Goal: Transaction & Acquisition: Purchase product/service

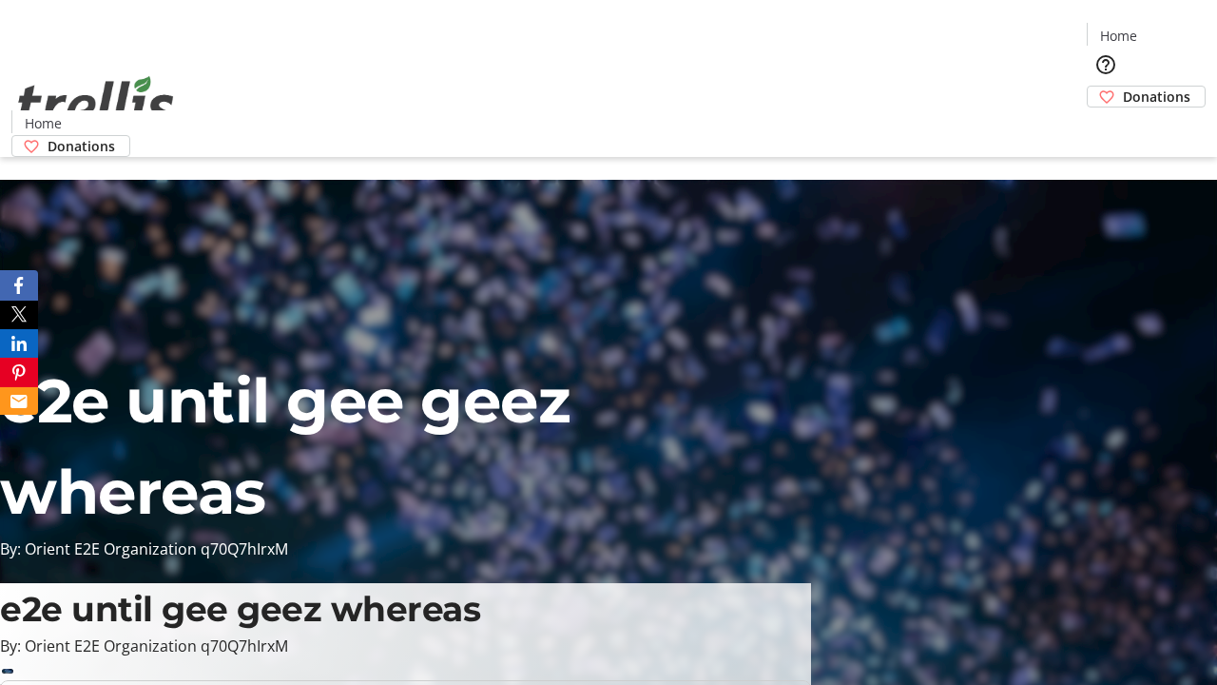
click at [1163, 29] on span "Sign Up" at bounding box center [1170, 26] width 55 height 23
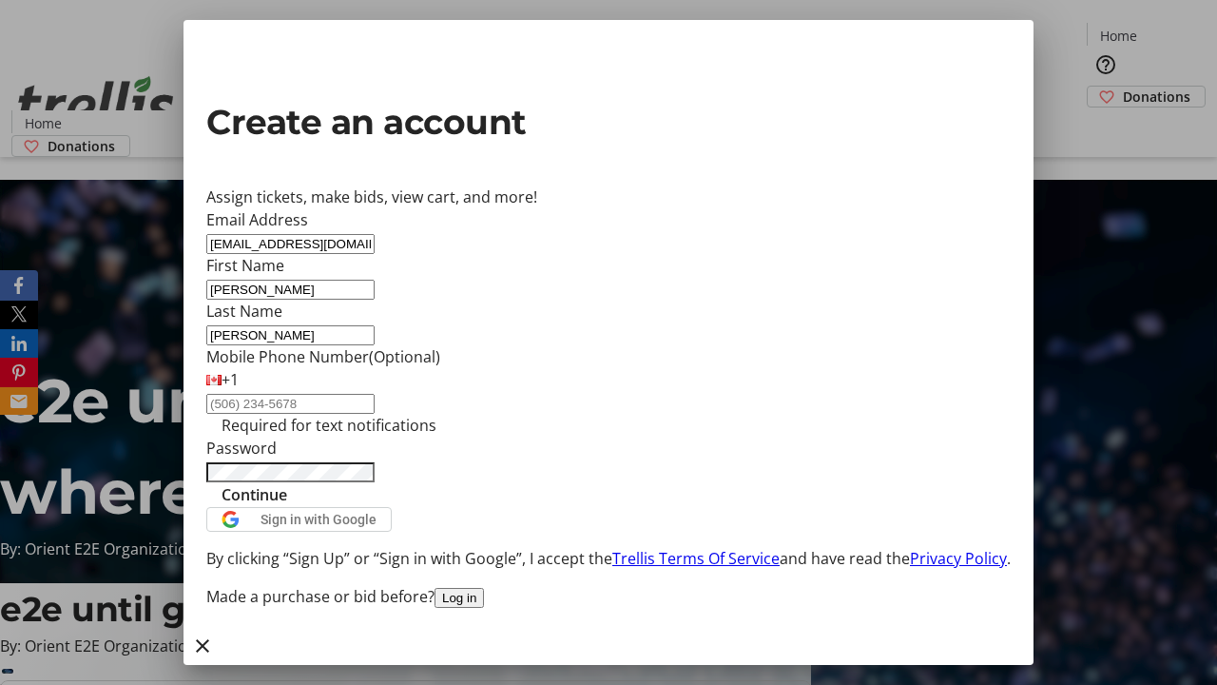
type input "[PERSON_NAME]"
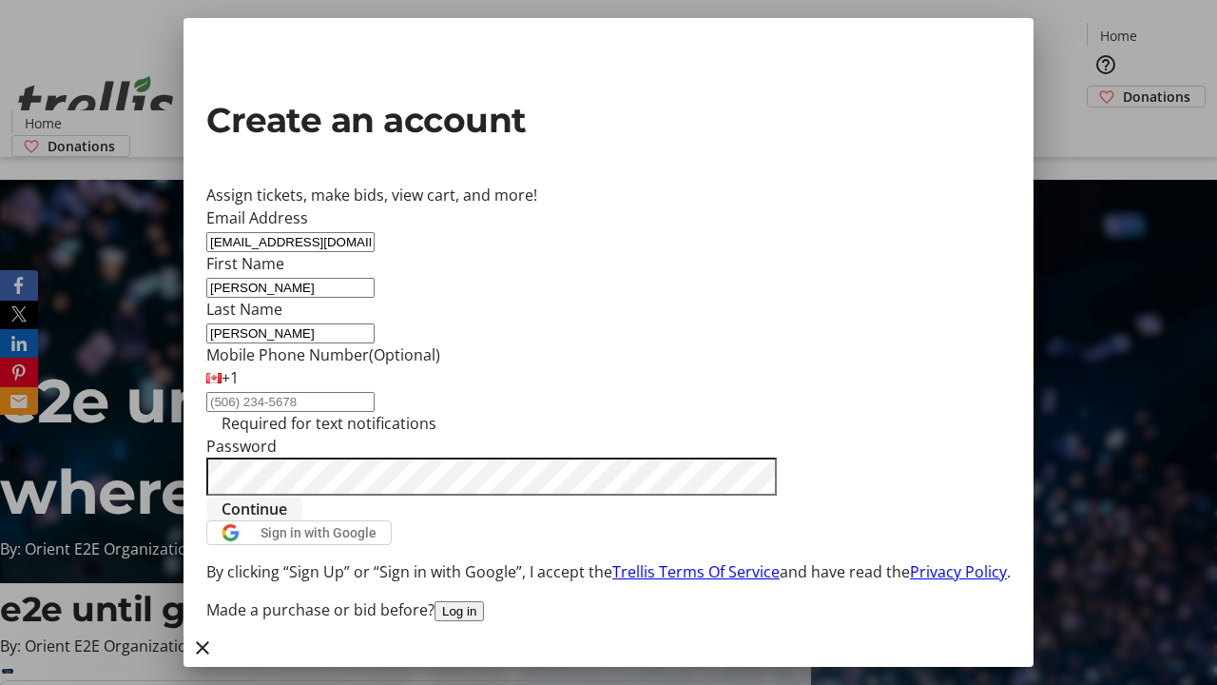
click at [287, 520] on span "Continue" at bounding box center [255, 508] width 66 height 23
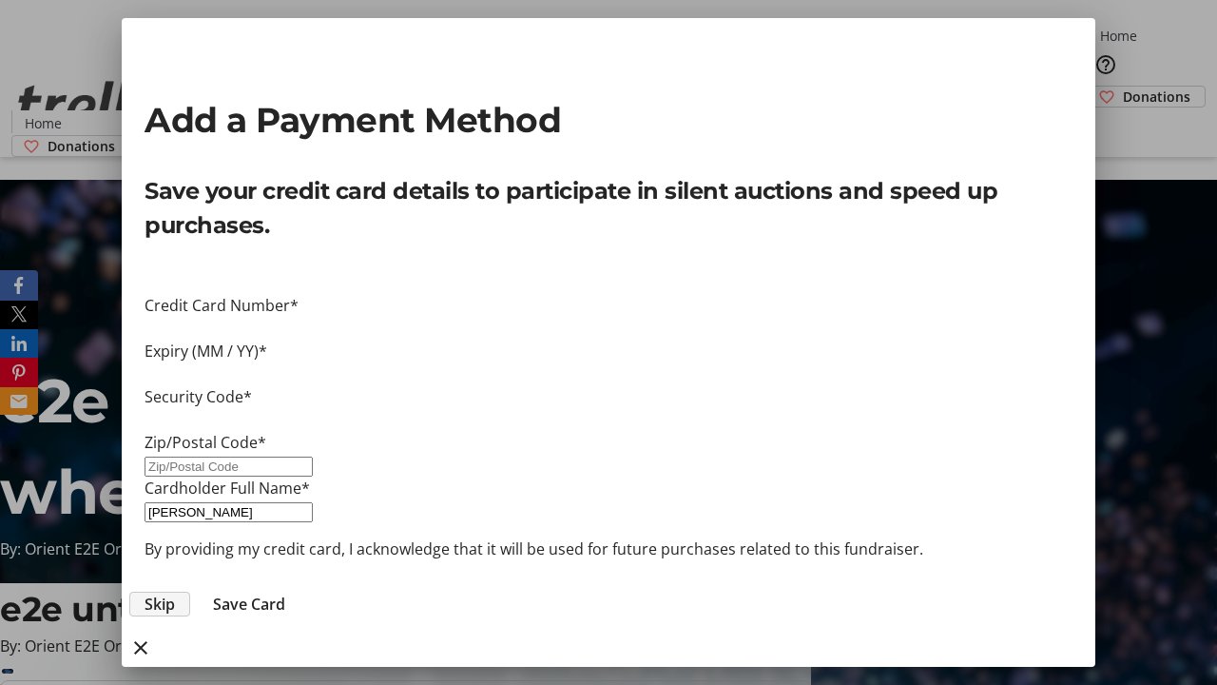
click at [175, 593] on span "Skip" at bounding box center [160, 604] width 30 height 23
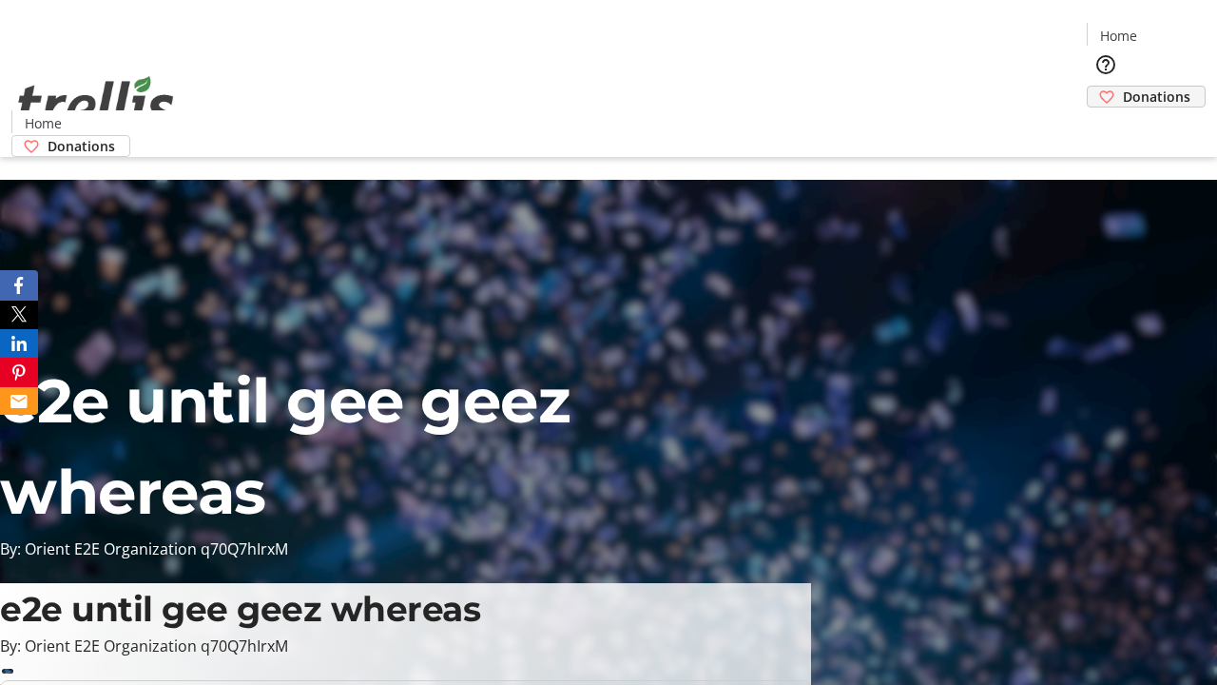
click at [1123, 87] on span "Donations" at bounding box center [1157, 97] width 68 height 20
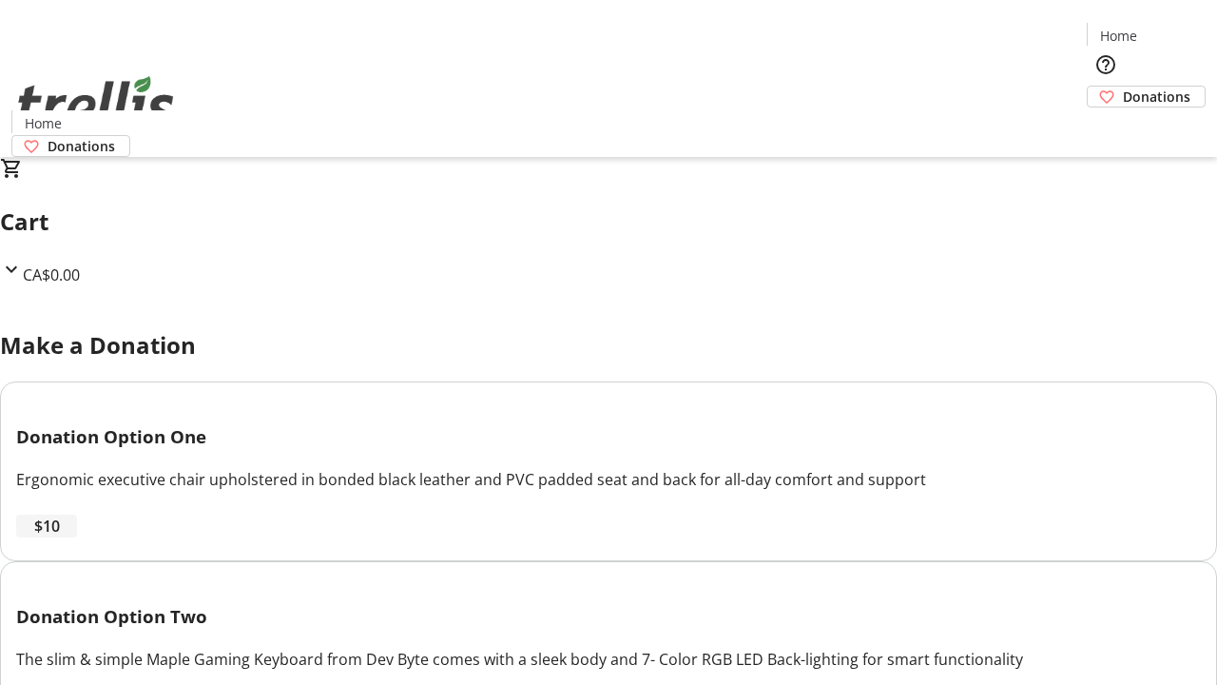
click at [60, 537] on span "$10" at bounding box center [47, 526] width 26 height 23
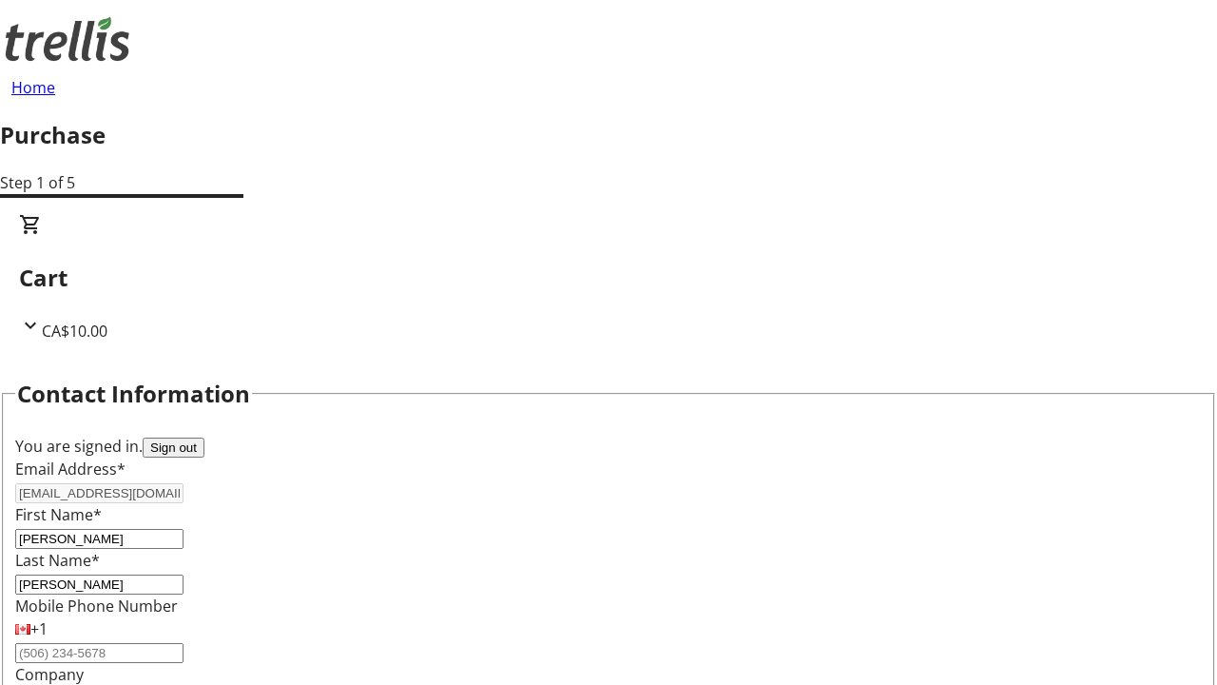
select select "CA"
type input "[STREET_ADDRESS][PERSON_NAME]"
type input "Kelowna"
select select "BC"
type input "Kelowna"
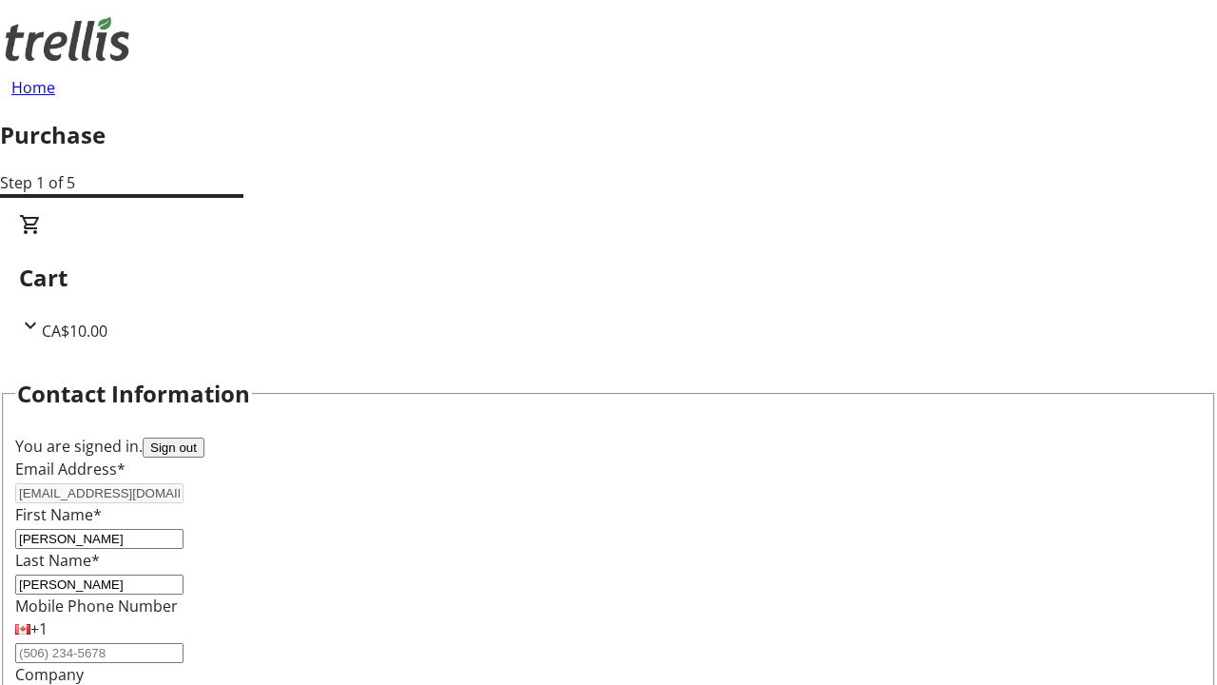
type input "V1Y 0C2"
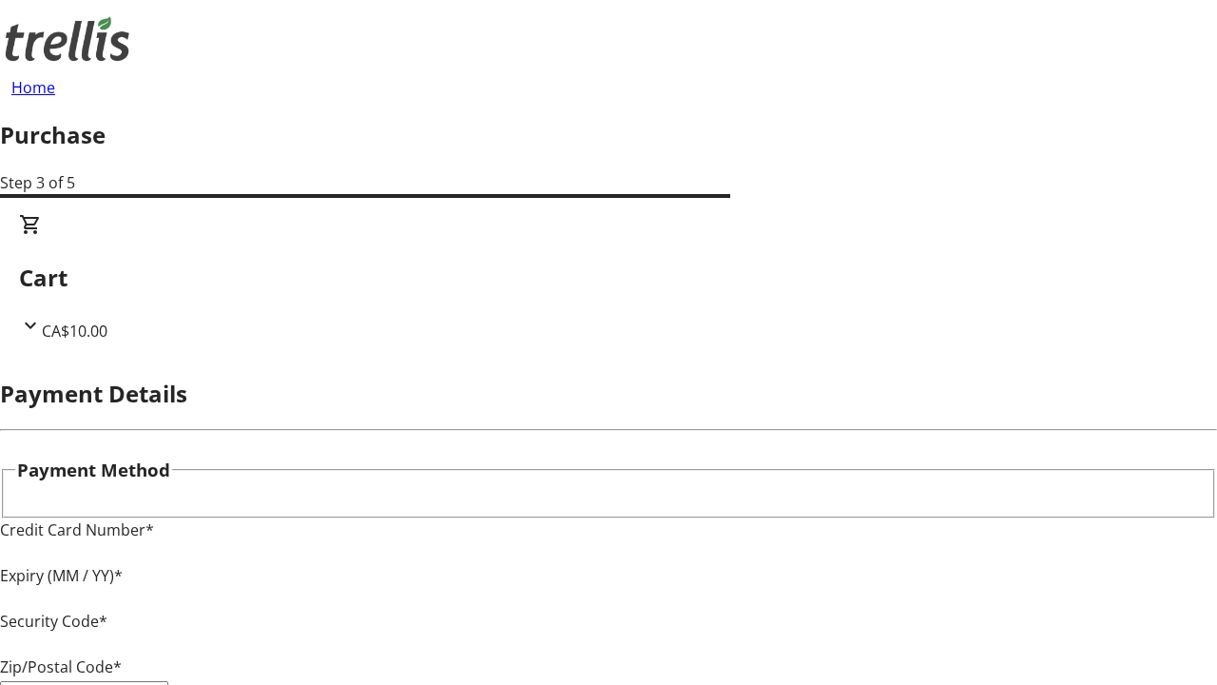
type input "V1Y 0C2"
